Goal: Transaction & Acquisition: Purchase product/service

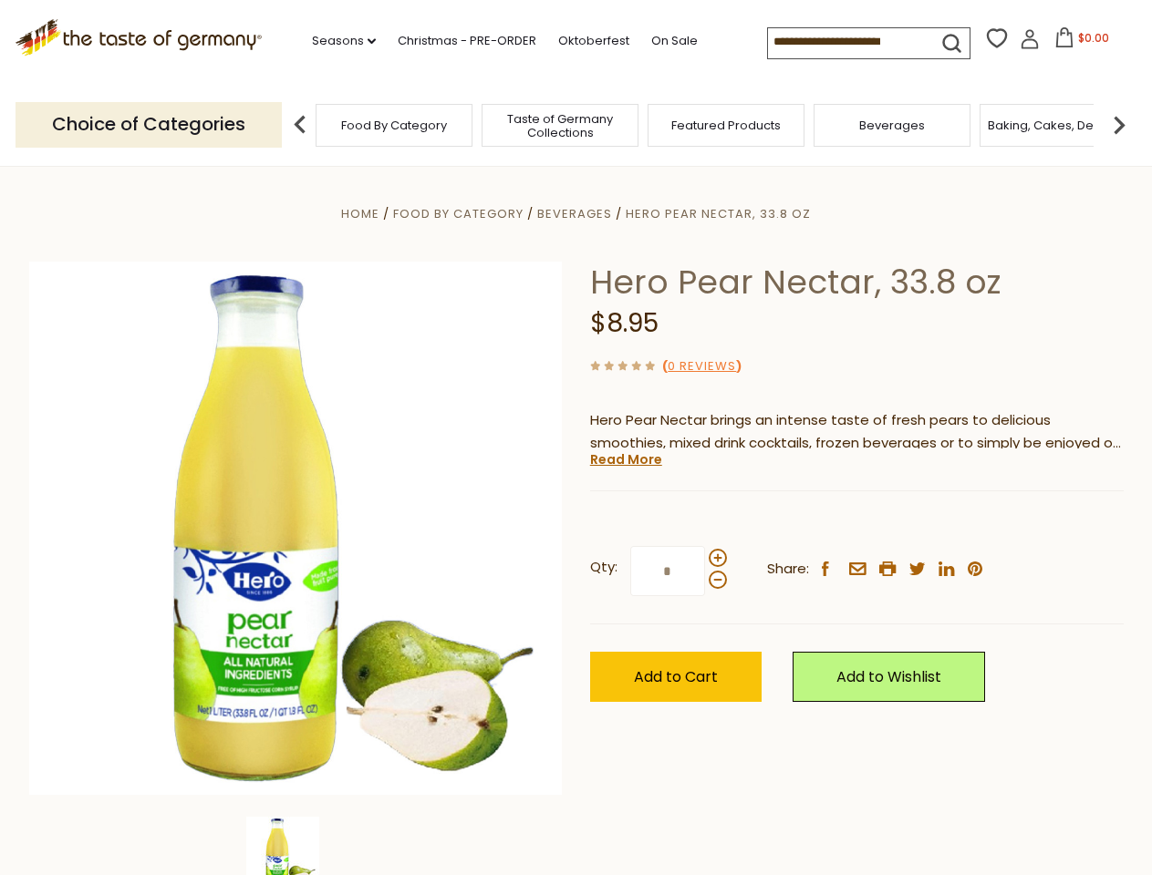
click at [575, 438] on div "Home Food By Category [GEOGRAPHIC_DATA] Hero Pear Nectar, 33.8 oz Hero Pear Nec…" at bounding box center [576, 553] width 1121 height 702
click at [336, 41] on link "Seasons dropdown_arrow" at bounding box center [344, 41] width 64 height 20
click at [846, 42] on input at bounding box center [845, 41] width 154 height 26
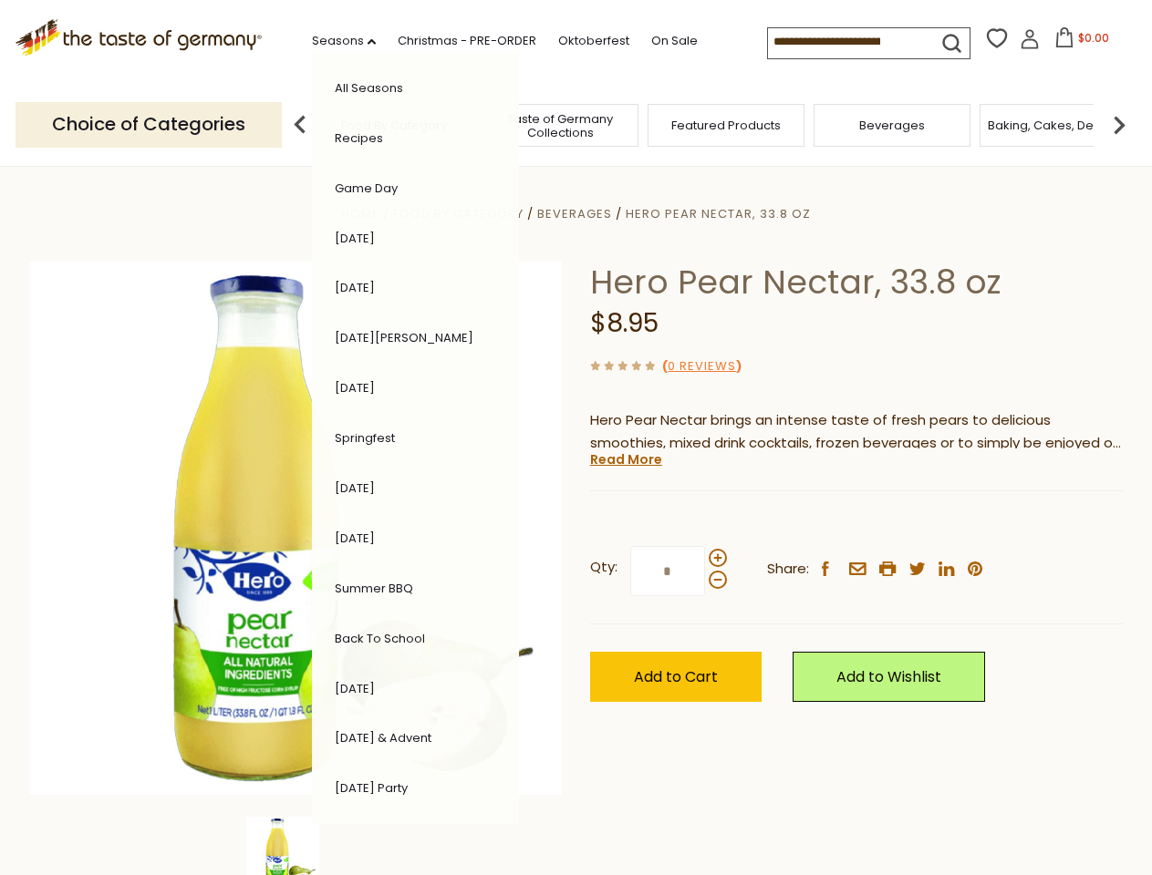
click at [1078, 43] on span "$0.00" at bounding box center [1093, 38] width 31 height 16
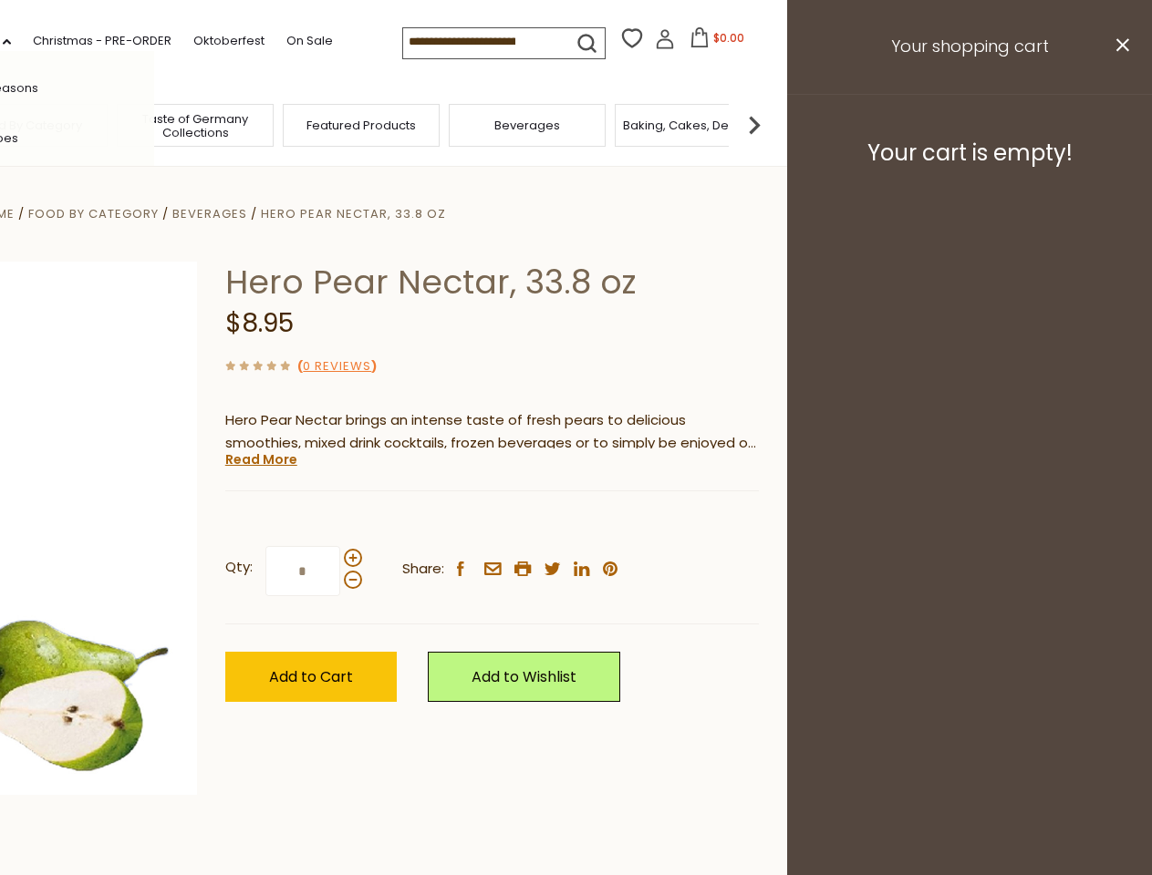
click at [154, 124] on div "All Seasons Recipes Game Day [DATE] [DATE] [DATE][PERSON_NAME] [DATE] Springfes…" at bounding box center [50, 437] width 207 height 773
click at [1119, 124] on footer "Your cart is empty!" at bounding box center [969, 153] width 365 height 118
click at [575, 521] on div "Qty: * Share: facebook email printer twitter linkedin pinterest" at bounding box center [491, 572] width 533 height 106
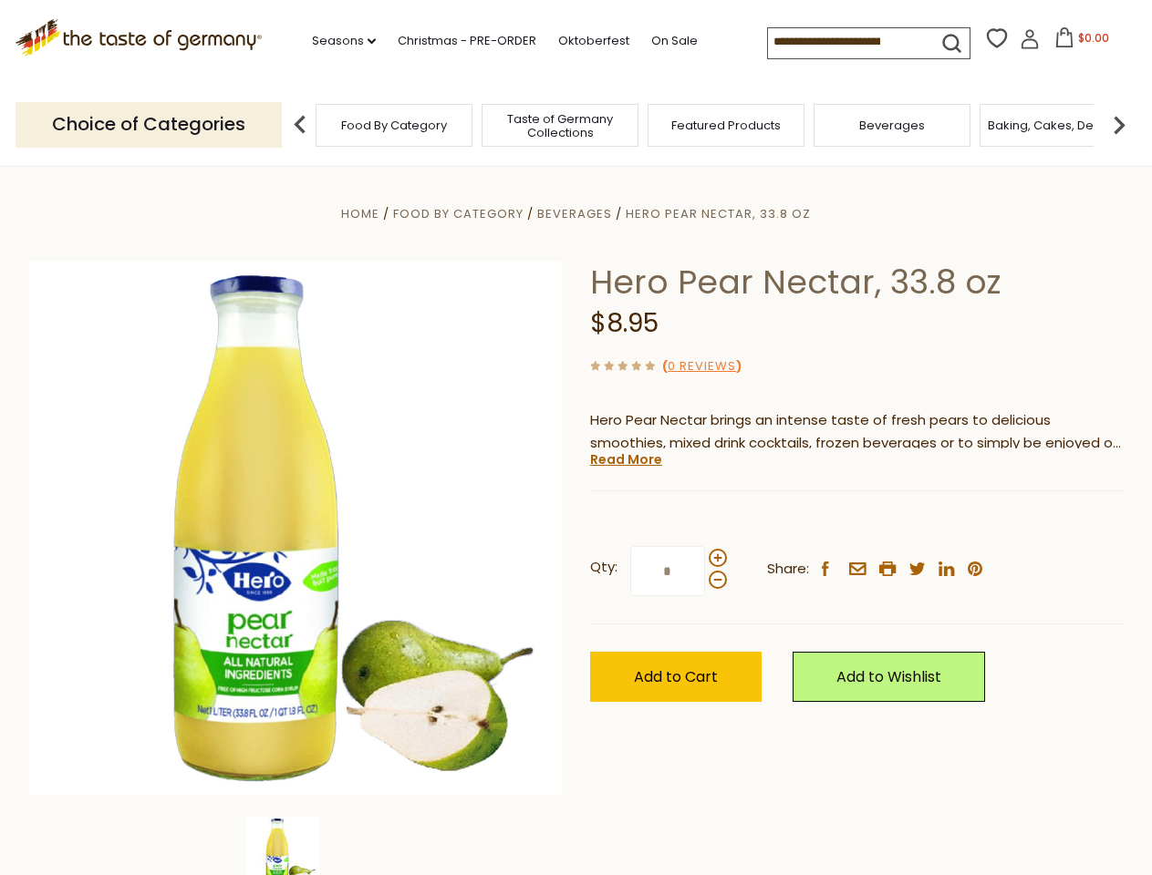
click at [295, 846] on div "Home Food By Category [GEOGRAPHIC_DATA] Hero Pear Nectar, 33.8 oz Hero Pear Nec…" at bounding box center [576, 553] width 1121 height 702
click at [295, 846] on img at bounding box center [282, 853] width 73 height 73
click at [625, 460] on link "Read More" at bounding box center [626, 459] width 72 height 18
